Goal: Task Accomplishment & Management: Use online tool/utility

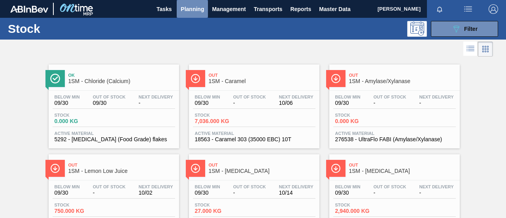
click at [192, 9] on span "Planning" at bounding box center [192, 8] width 23 height 9
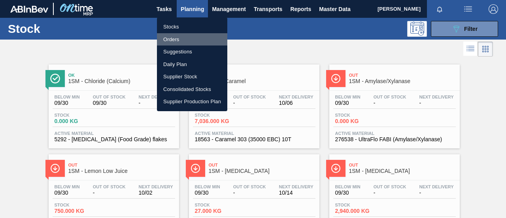
click at [182, 36] on li "Orders" at bounding box center [192, 39] width 70 height 13
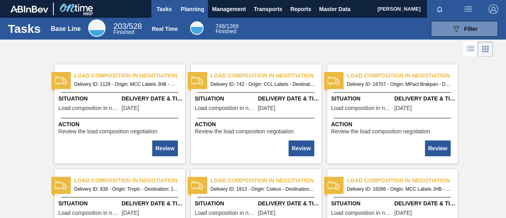
click at [195, 6] on span "Planning" at bounding box center [192, 8] width 23 height 9
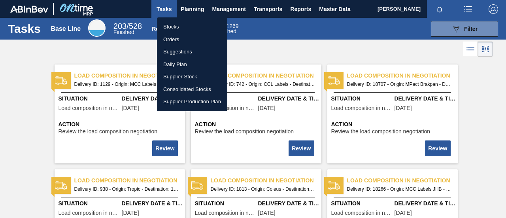
click at [190, 38] on li "Orders" at bounding box center [192, 39] width 70 height 13
